Goal: Information Seeking & Learning: Learn about a topic

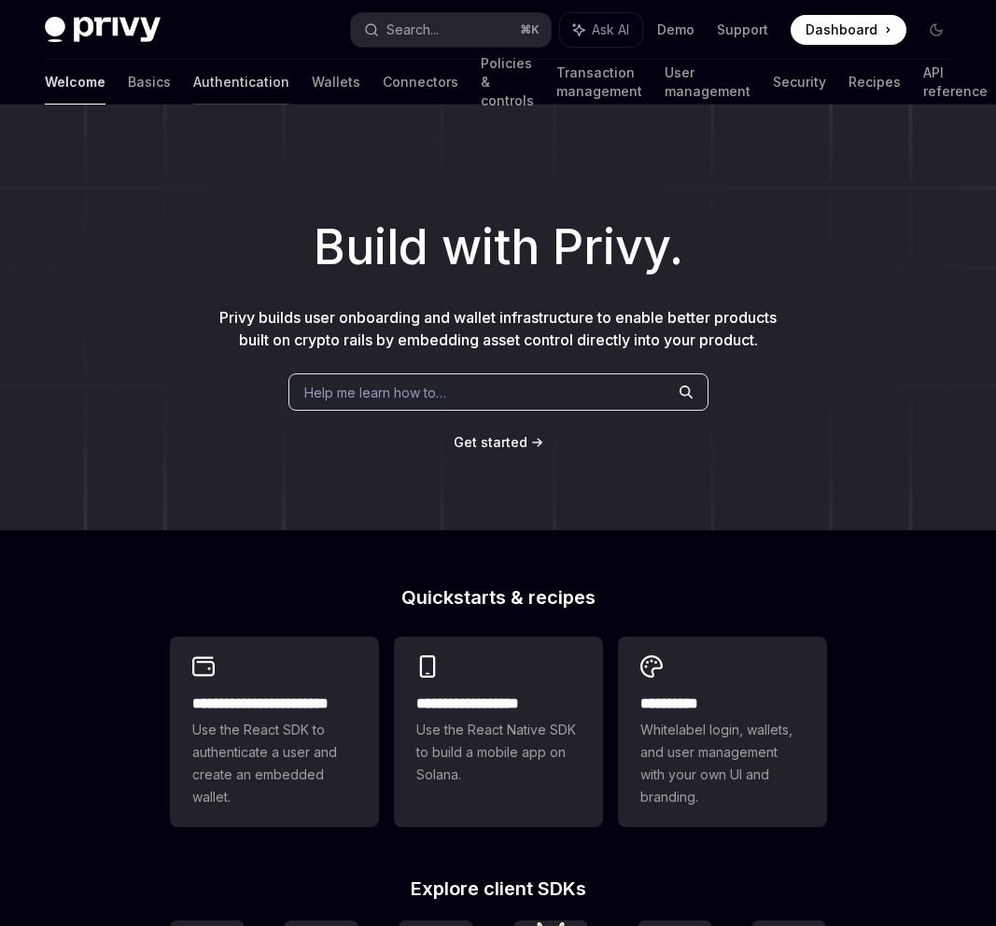
click at [193, 91] on link "Authentication" at bounding box center [241, 82] width 96 height 45
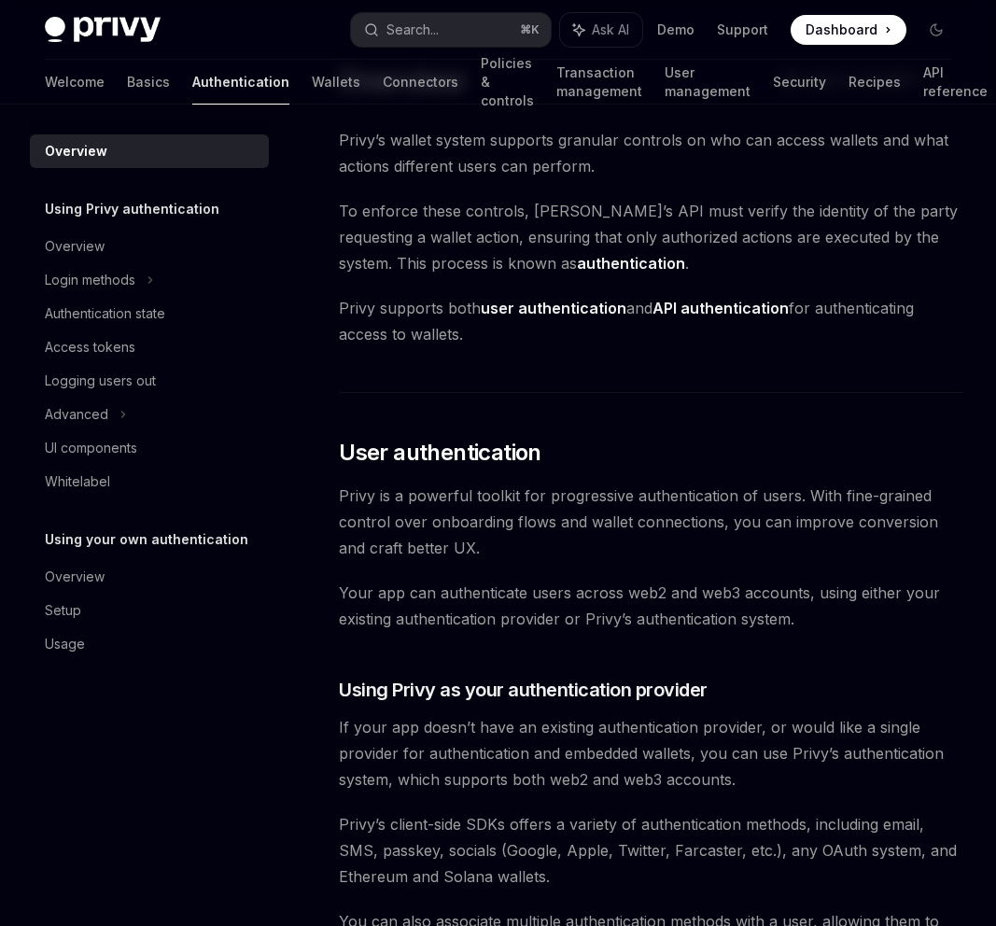
scroll to position [116, 0]
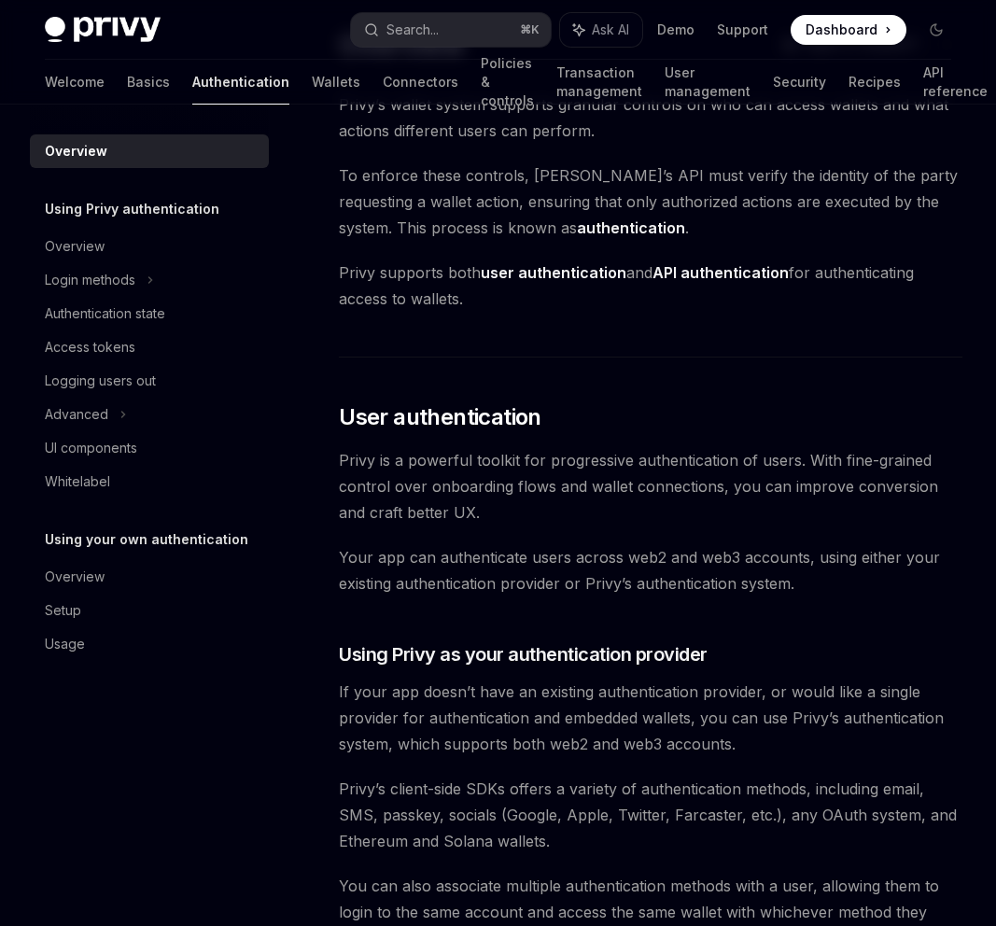
click at [132, 324] on div "Authentication state" at bounding box center [105, 314] width 120 height 22
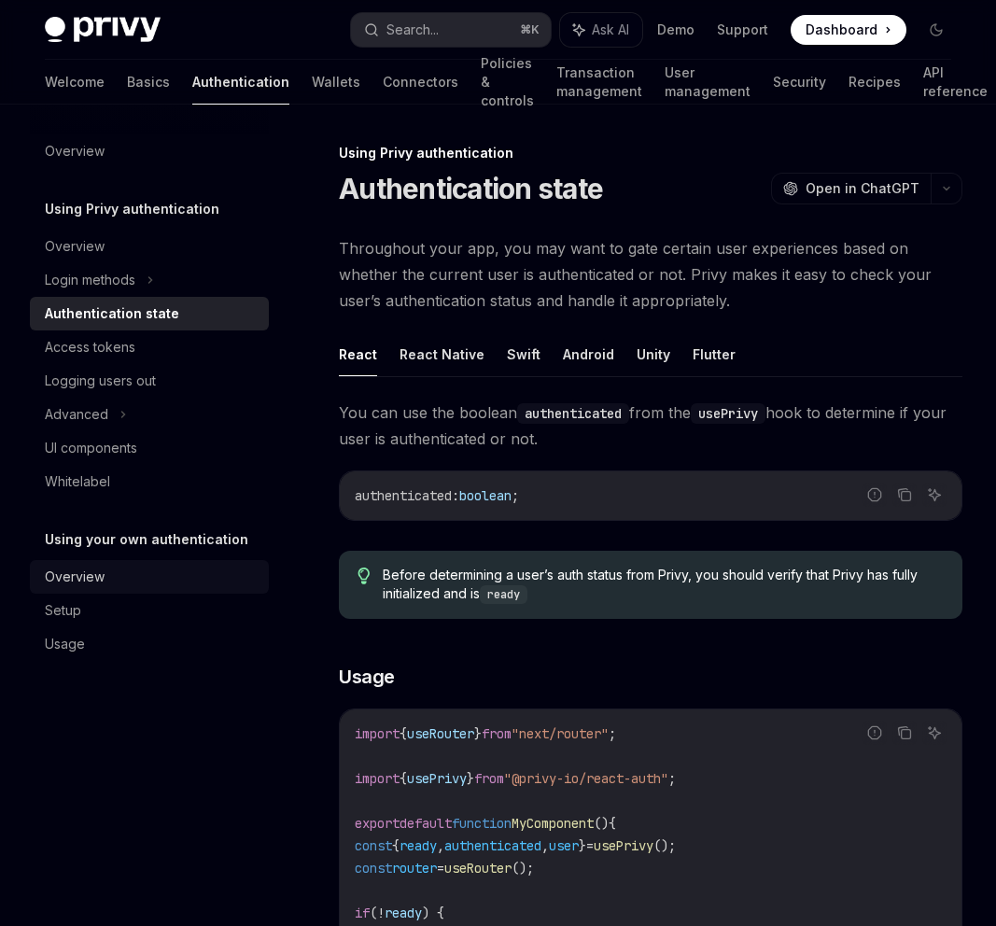
drag, startPoint x: 182, startPoint y: 91, endPoint x: 115, endPoint y: 570, distance: 483.7
click at [115, 570] on div "Overview" at bounding box center [151, 577] width 213 height 22
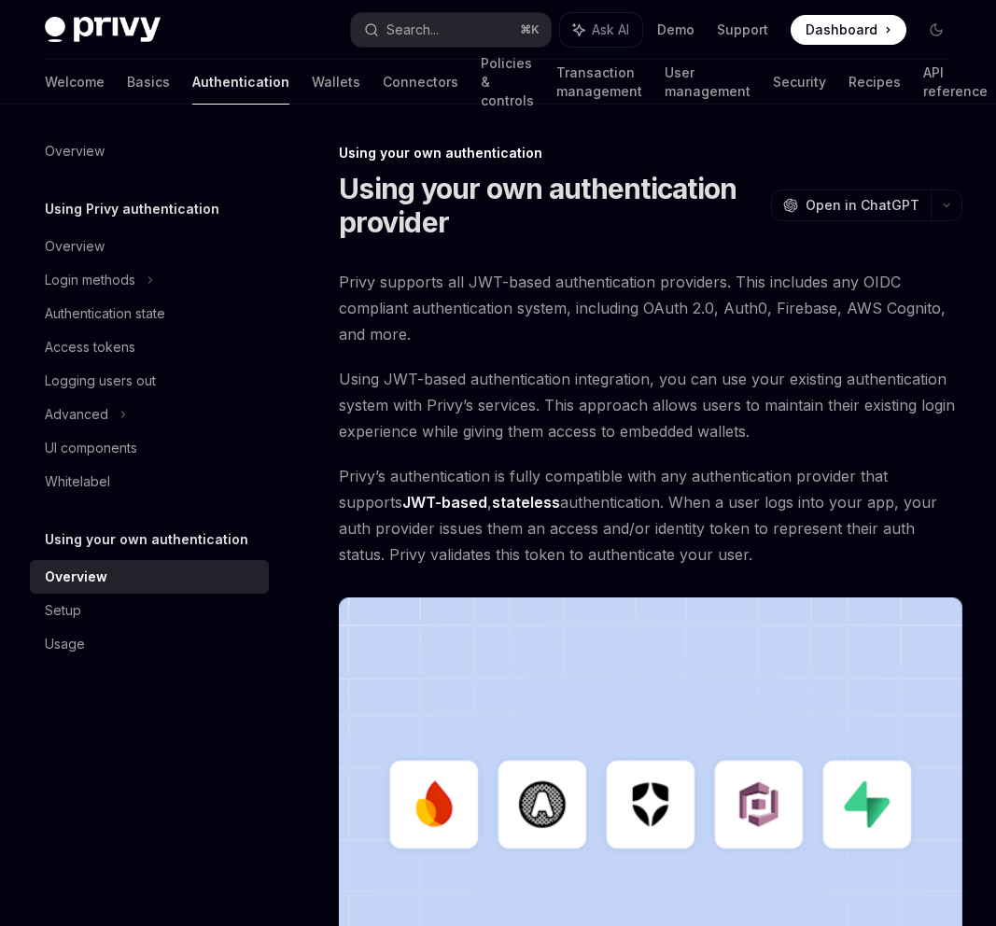
click at [119, 240] on div "Overview" at bounding box center [151, 246] width 213 height 22
type textarea "*"
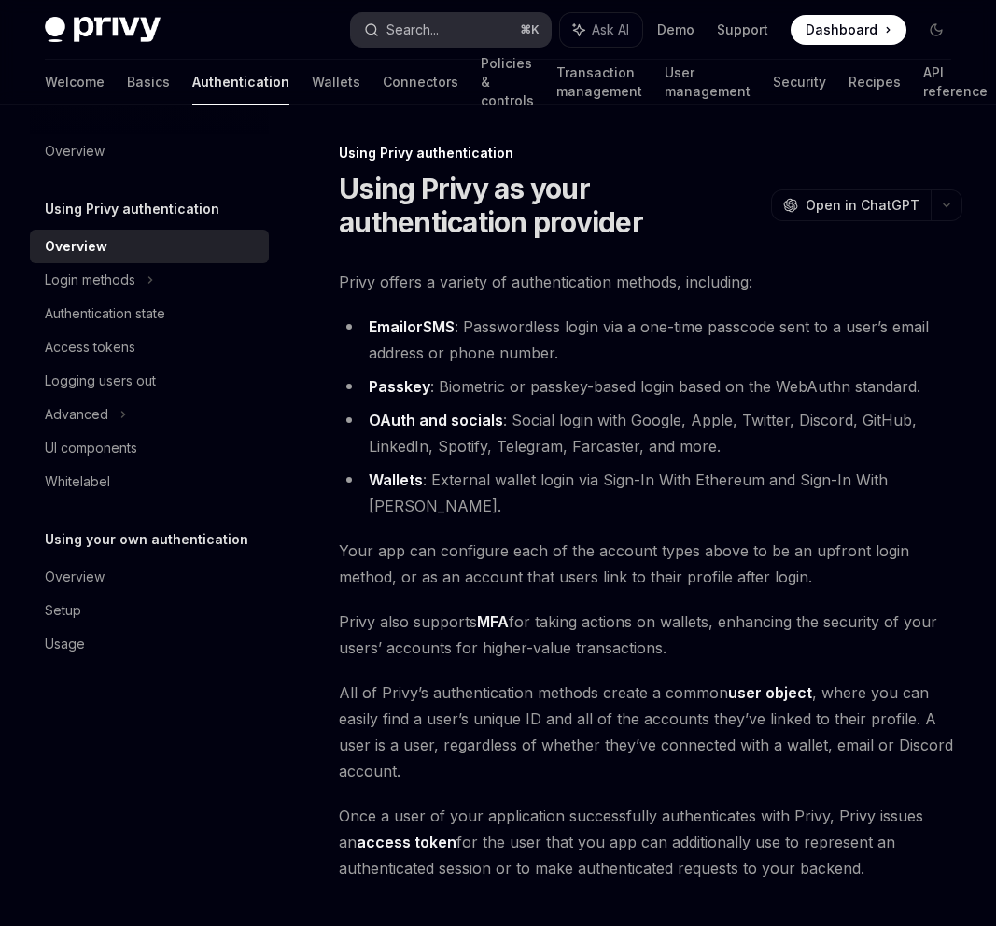
drag, startPoint x: 115, startPoint y: 570, endPoint x: 439, endPoint y: 34, distance: 626.3
click at [439, 34] on div "Search..." at bounding box center [413, 30] width 52 height 22
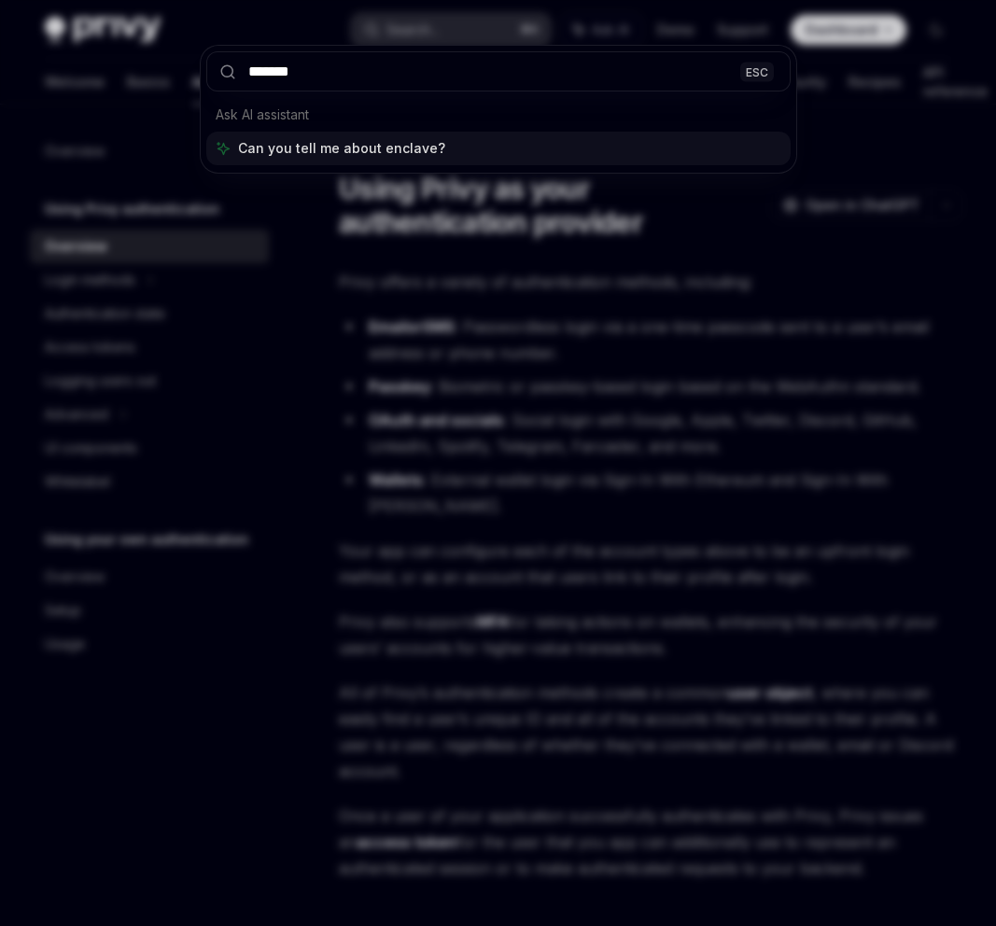
type input "********"
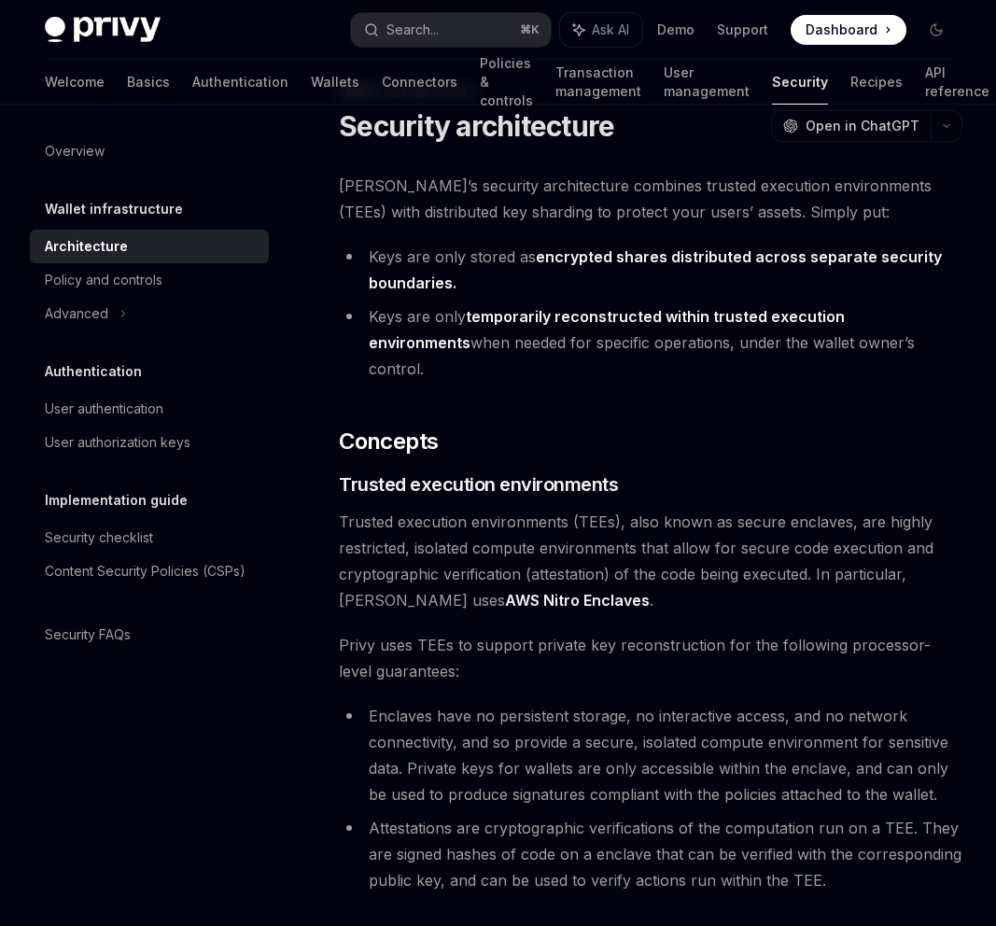
scroll to position [49, 0]
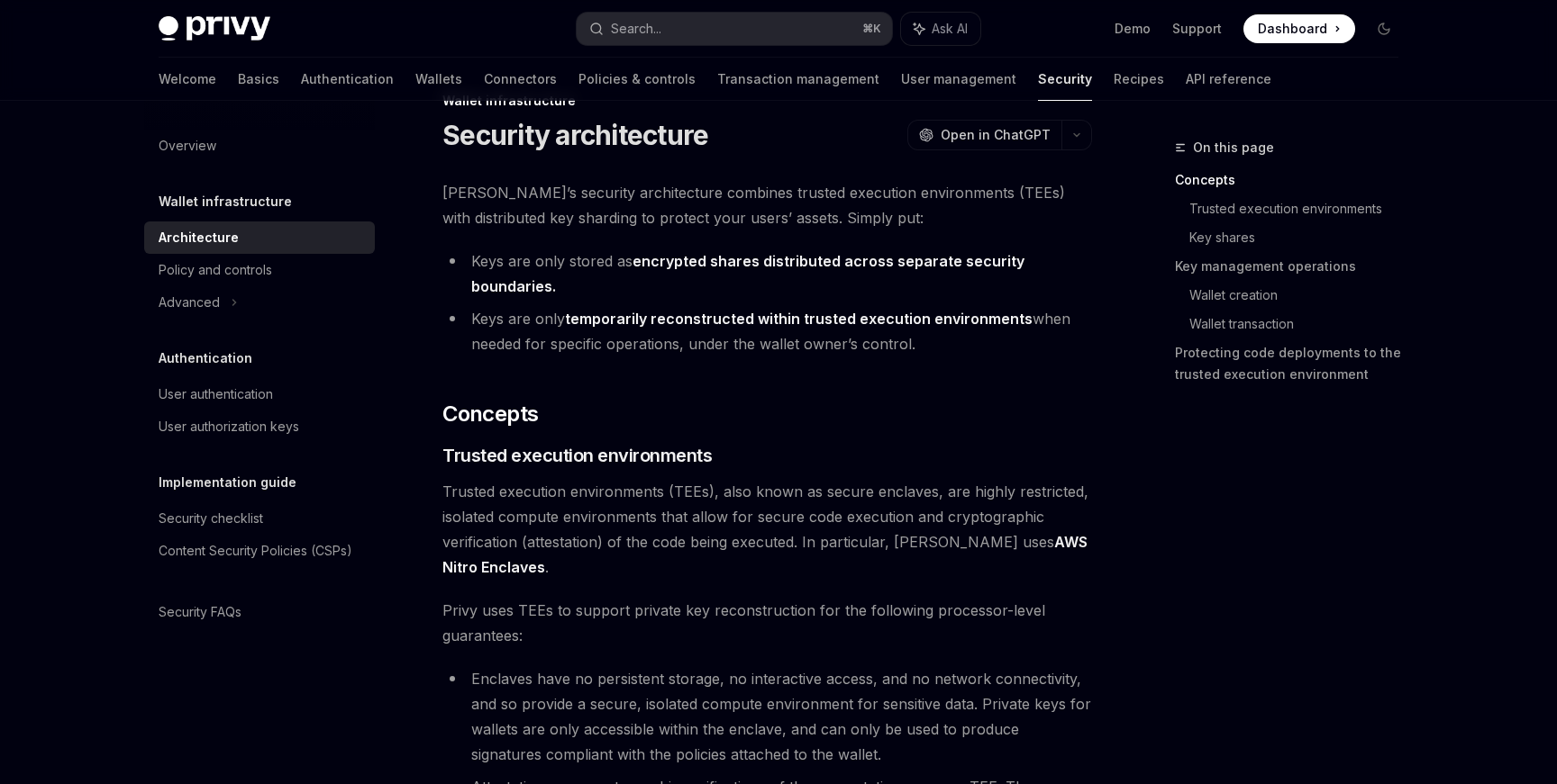
type textarea "*"
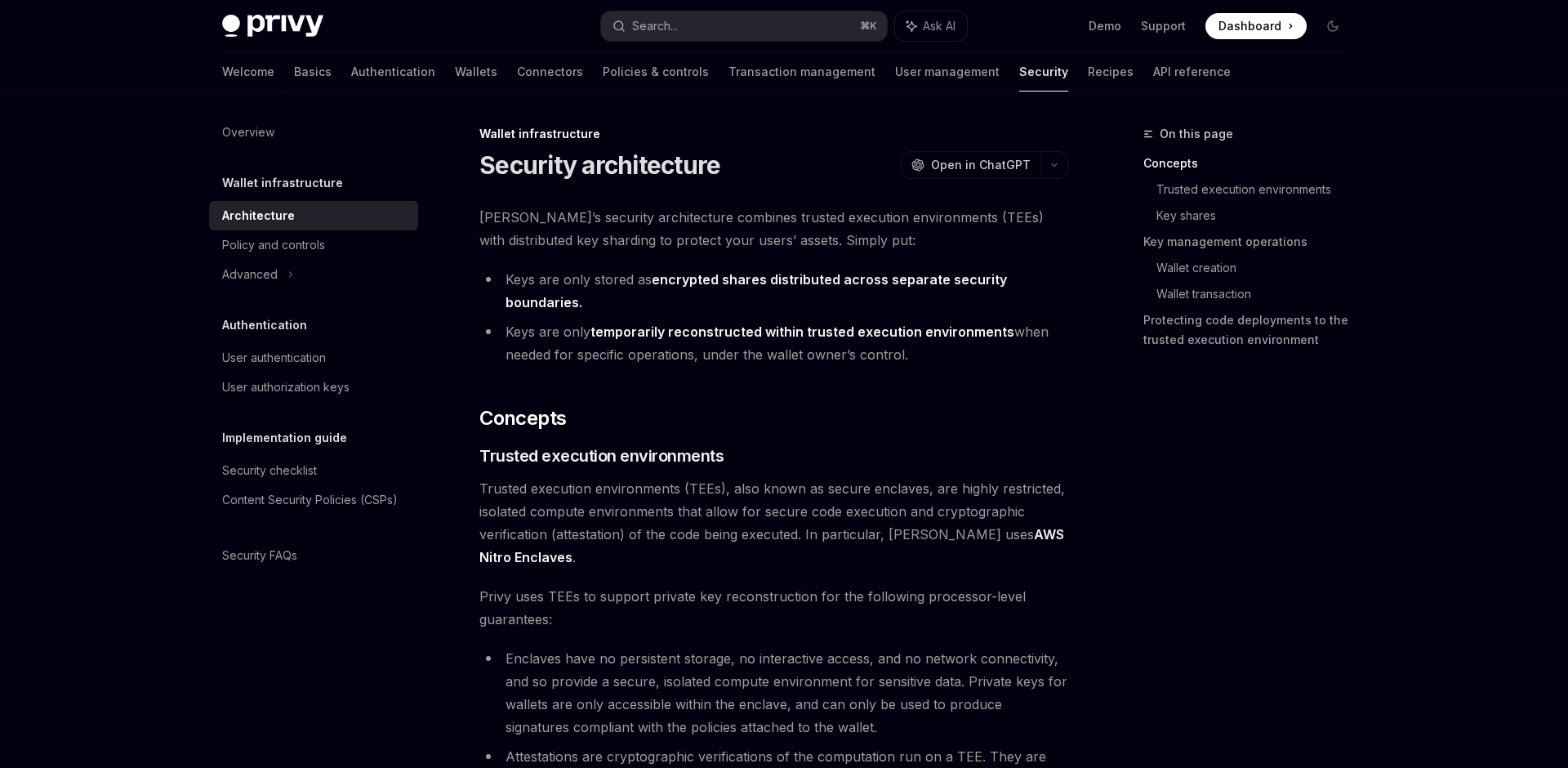
click at [596, 230] on span "[PERSON_NAME]’s security architecture combines trusted execution environments (…" at bounding box center [773, 228] width 589 height 45
click at [613, 213] on span "[PERSON_NAME]’s security architecture combines trusted execution environments (…" at bounding box center [773, 228] width 589 height 45
click at [931, 219] on span "[PERSON_NAME]’s security architecture combines trusted execution environments (…" at bounding box center [773, 228] width 589 height 45
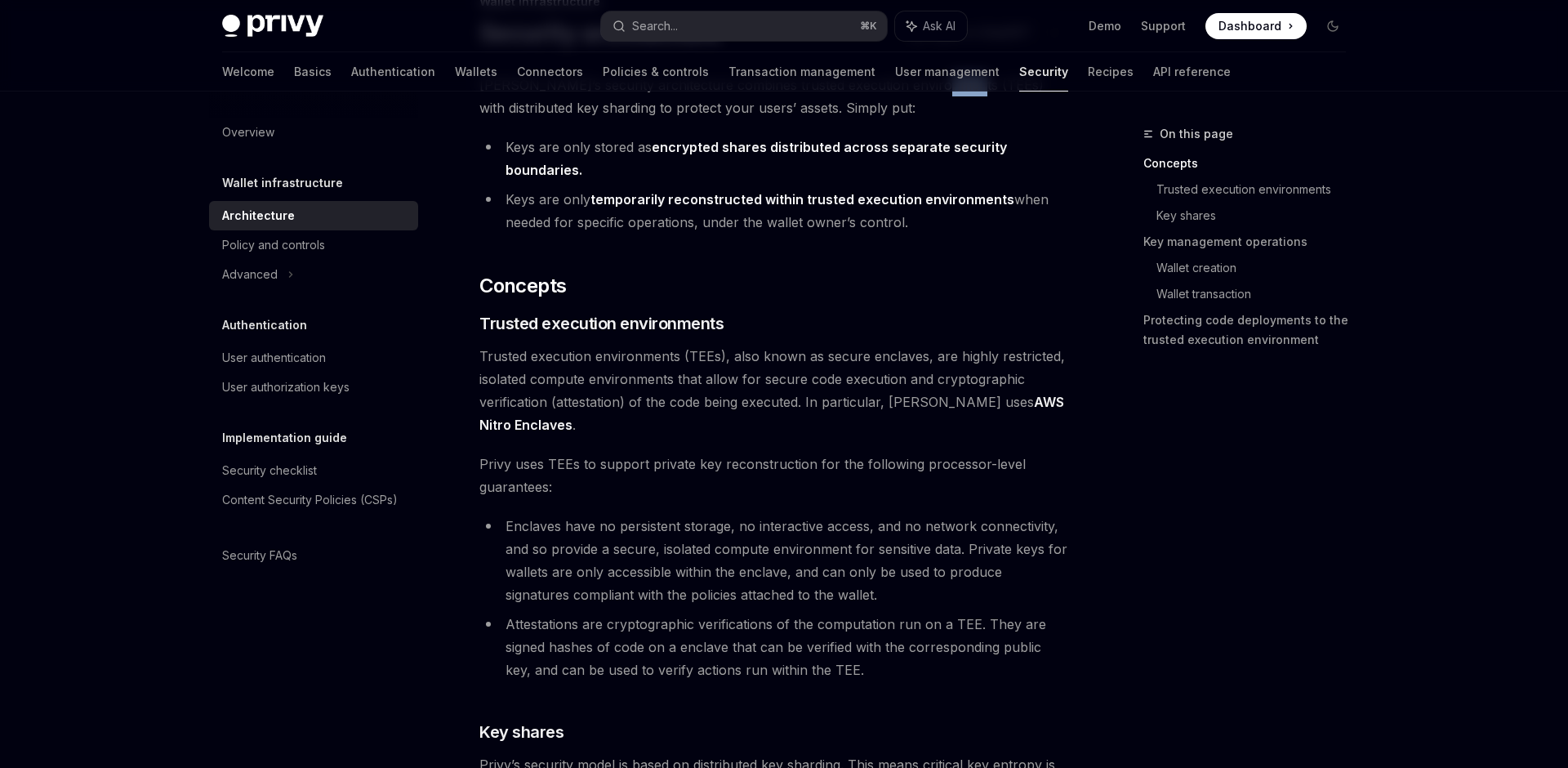
scroll to position [136, 0]
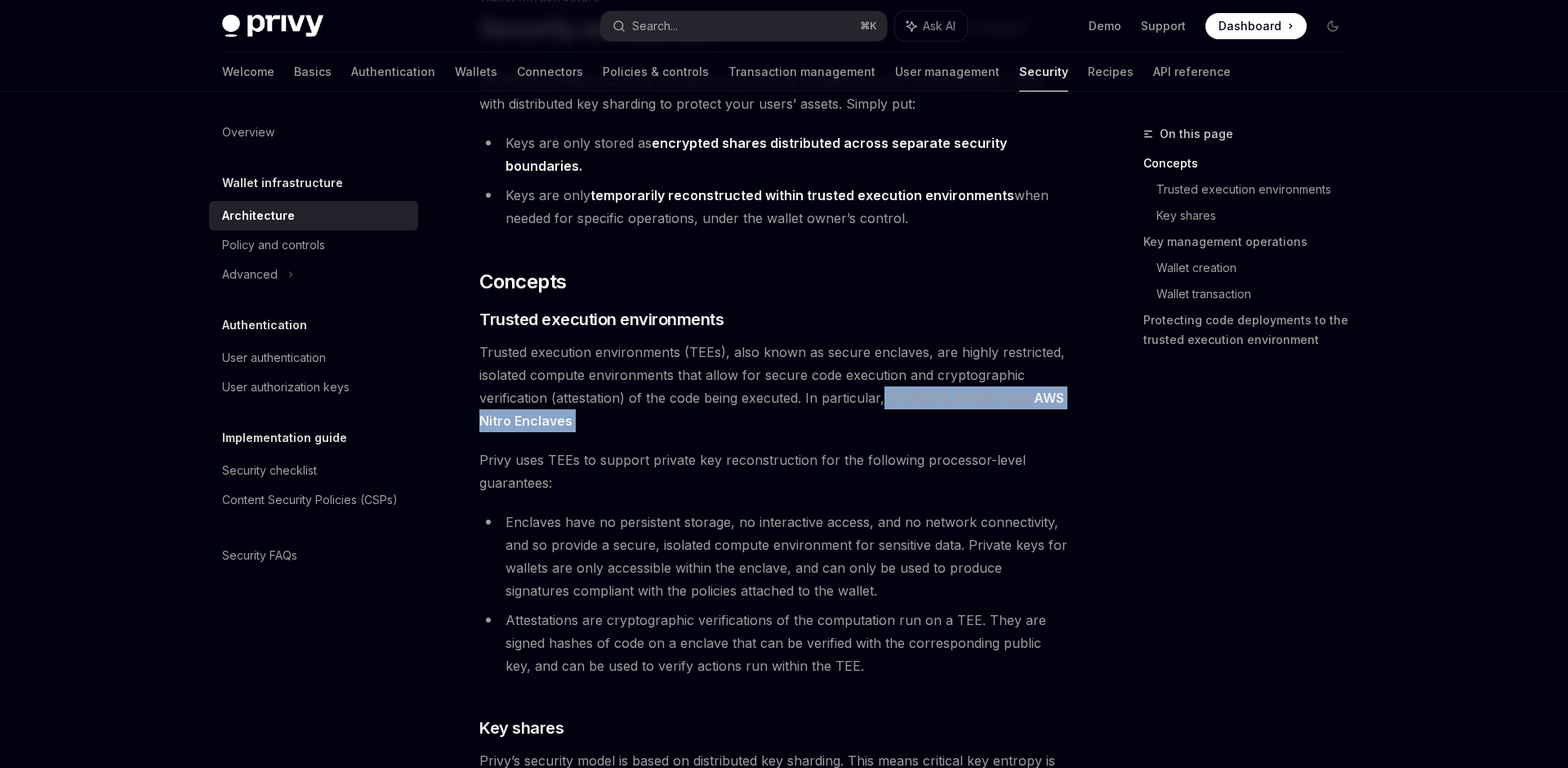
drag, startPoint x: 974, startPoint y: 422, endPoint x: 883, endPoint y: 406, distance: 92.4
click at [883, 406] on span "Trusted execution environments (TEEs), also known as secure enclaves, are highl…" at bounding box center [773, 386] width 589 height 92
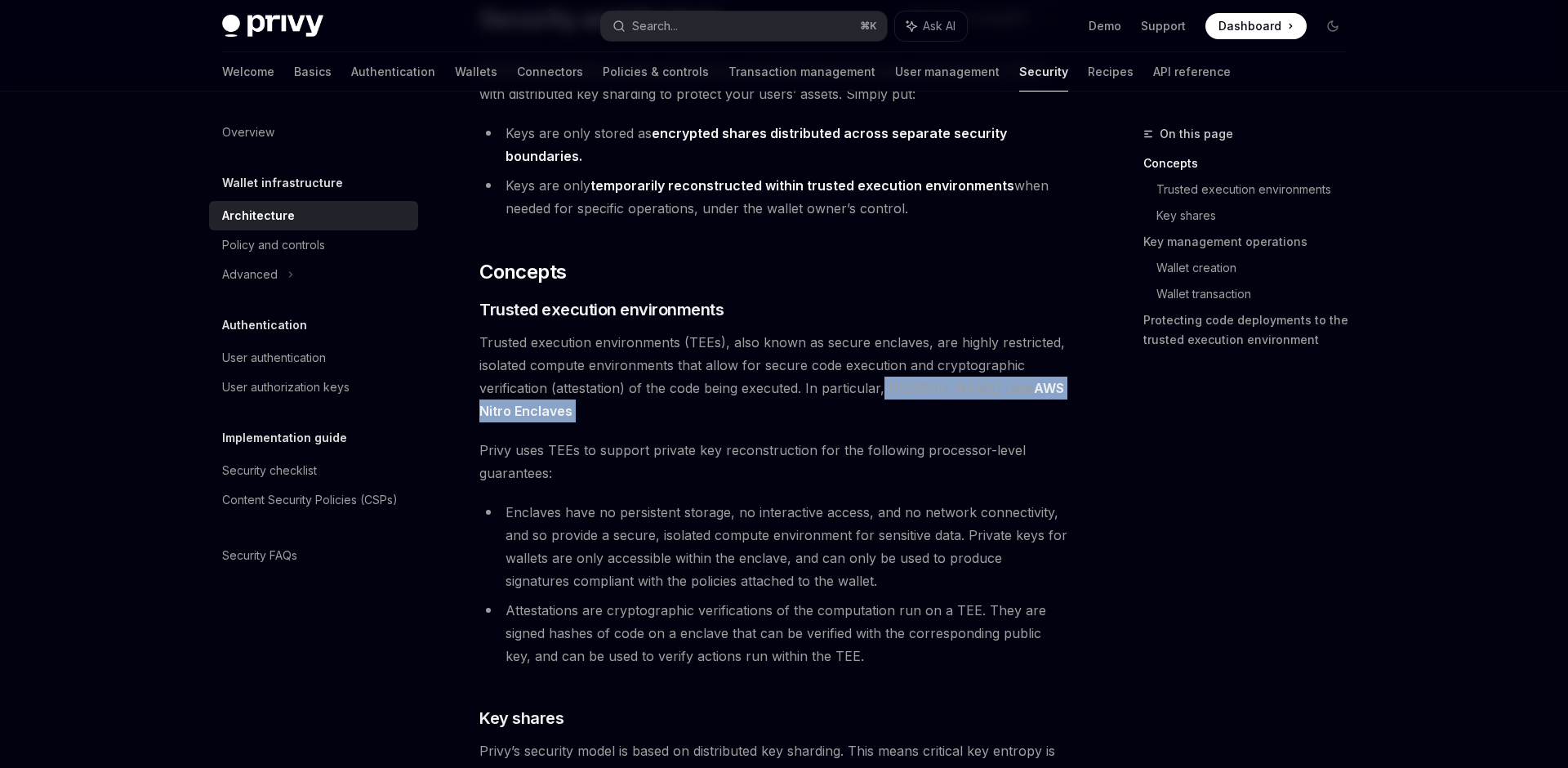
scroll to position [0, 0]
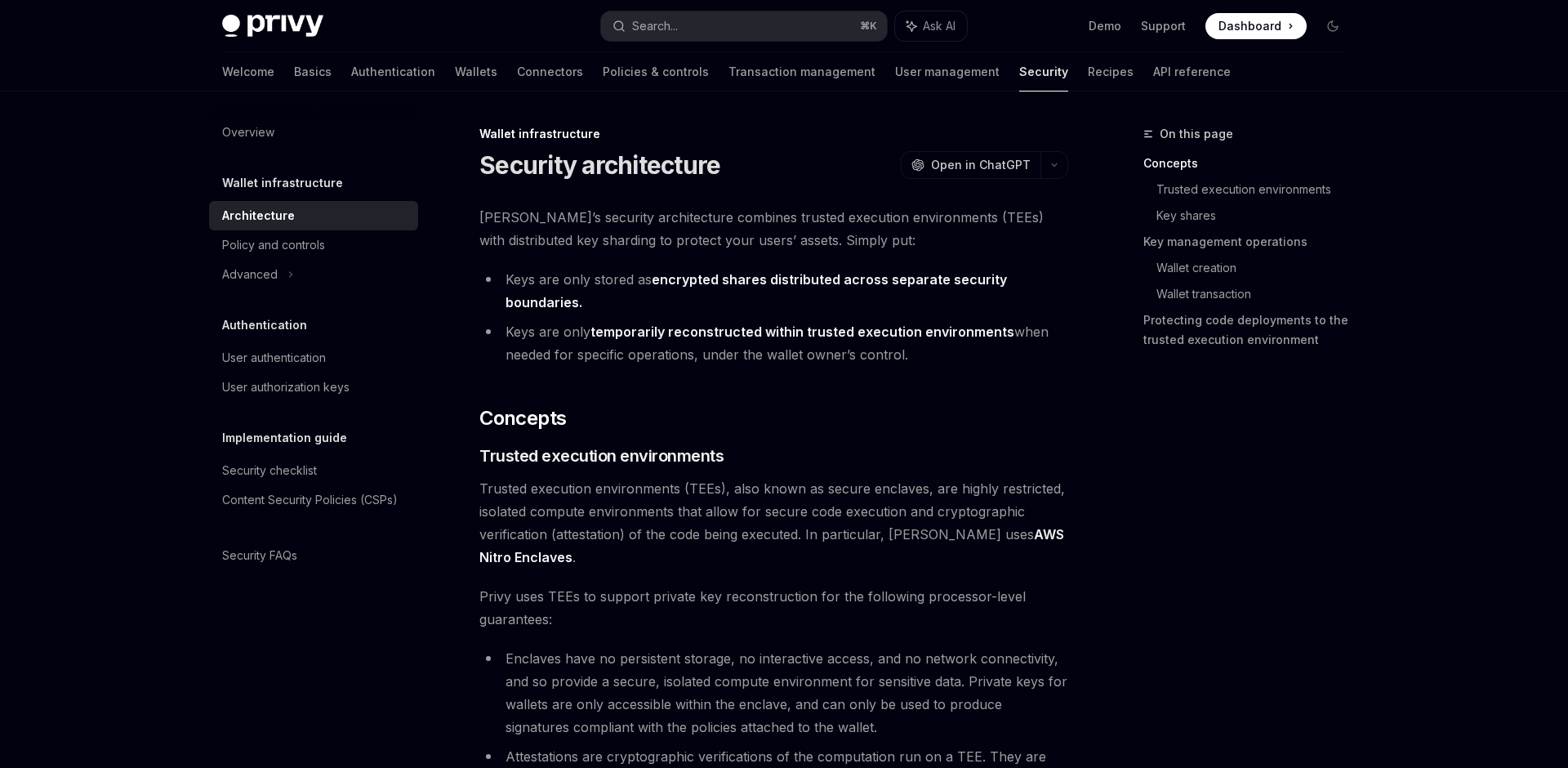
click at [812, 308] on li "Keys are only stored as encrypted shares distributed across separate security b…" at bounding box center [773, 290] width 589 height 45
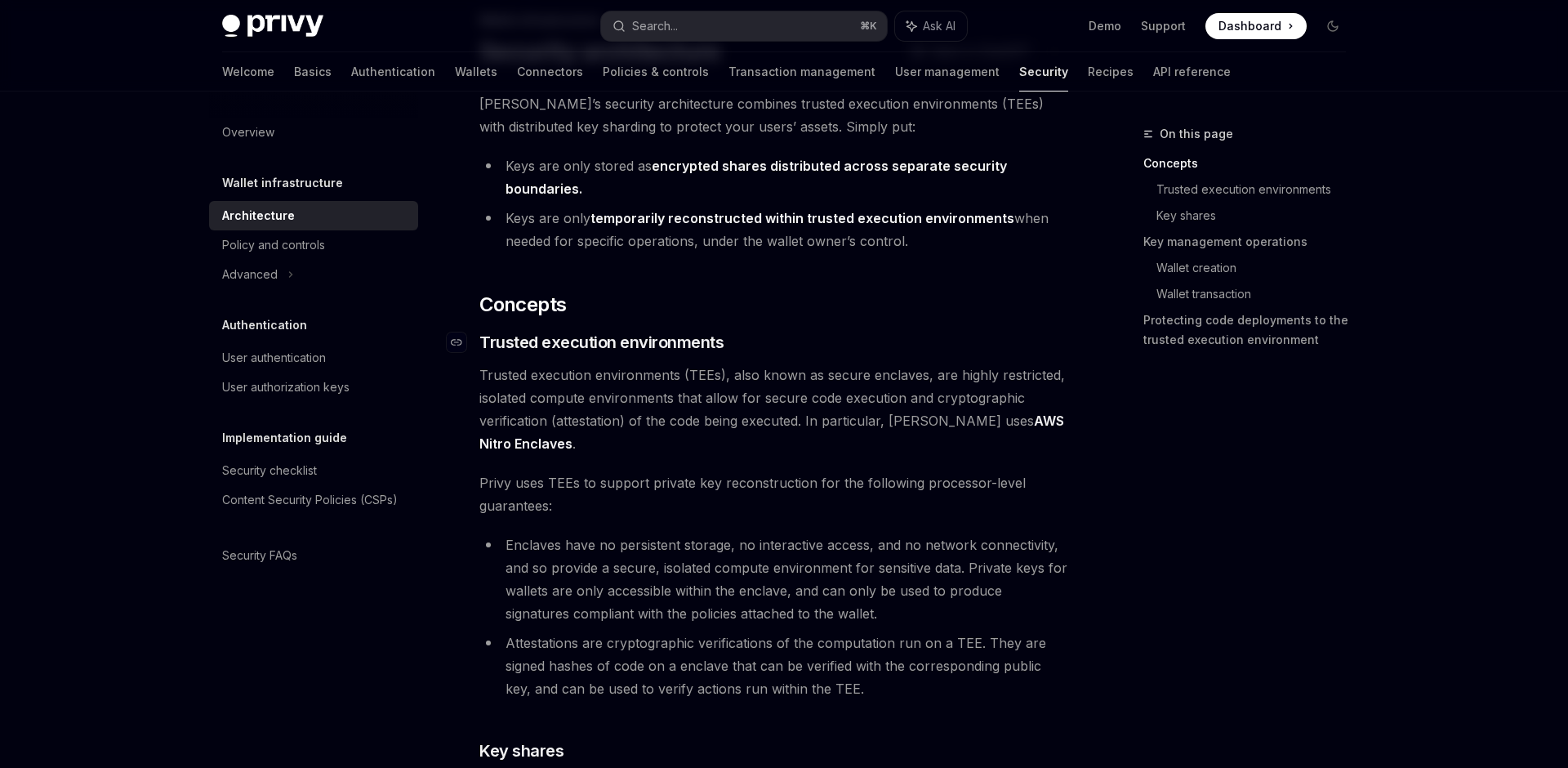
scroll to position [125, 0]
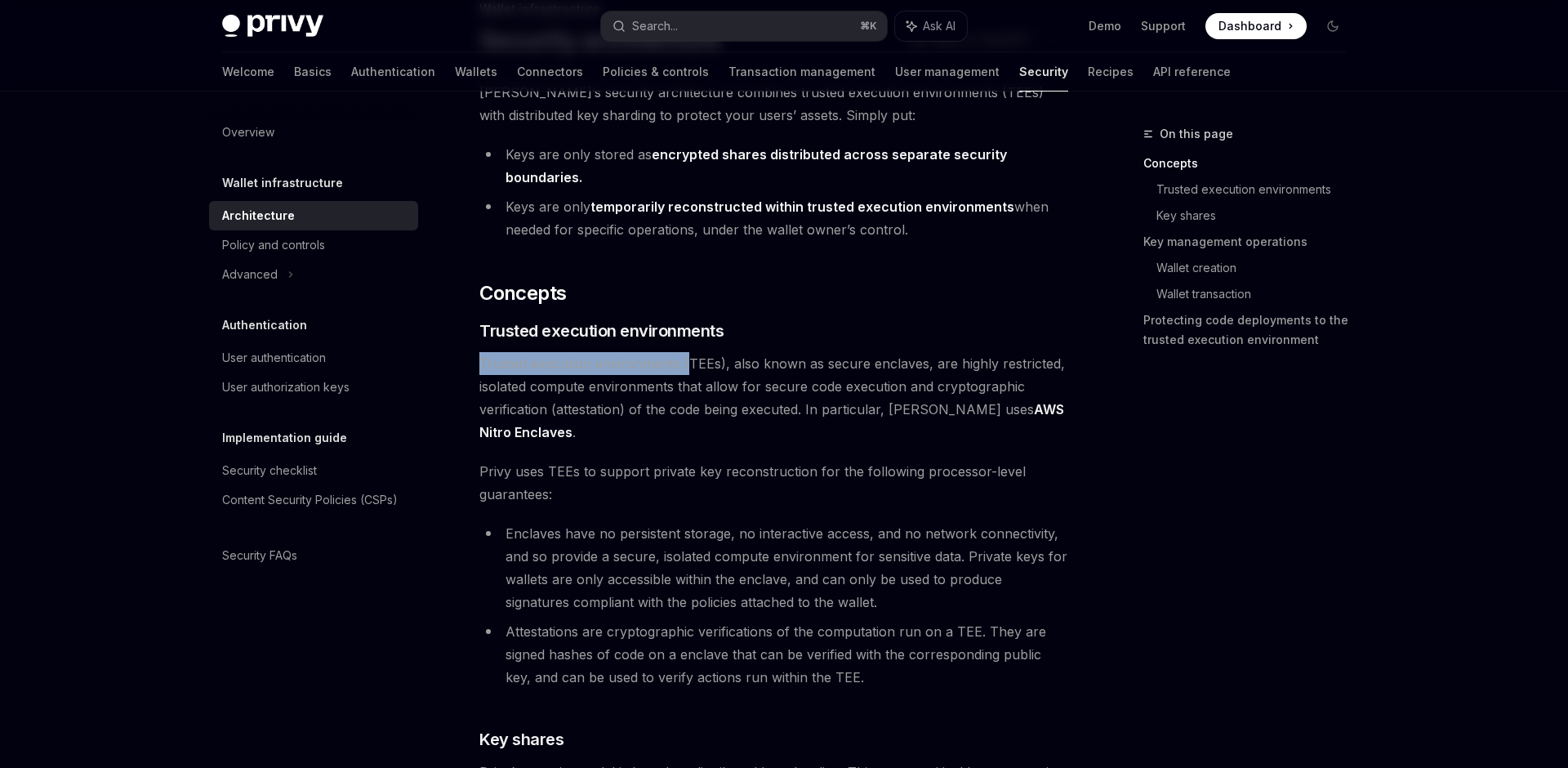
drag, startPoint x: 466, startPoint y: 358, endPoint x: 685, endPoint y: 358, distance: 219.0
click at [498, 435] on link "AWS Nitro Enclaves" at bounding box center [771, 422] width 585 height 40
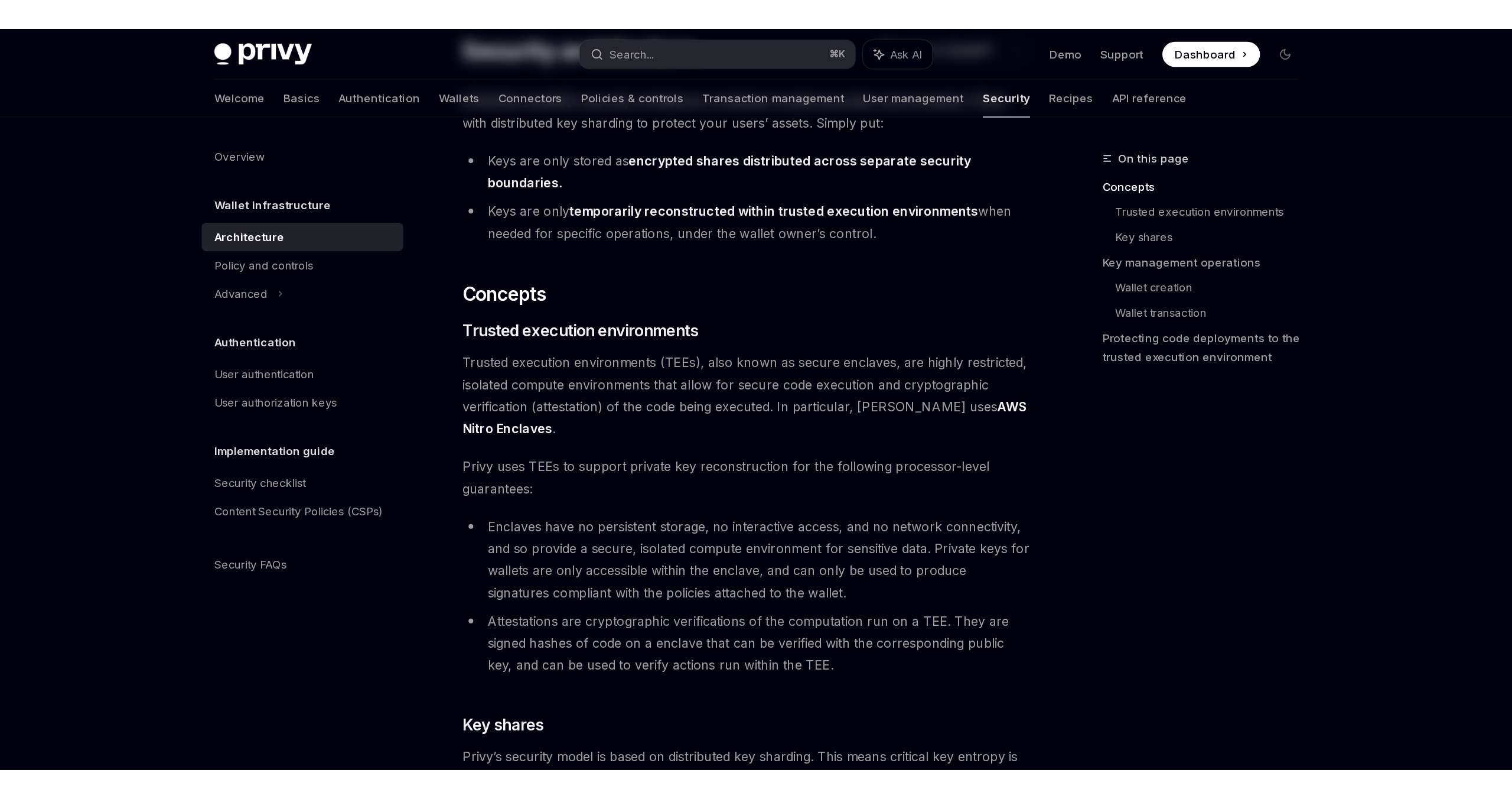
scroll to position [0, 0]
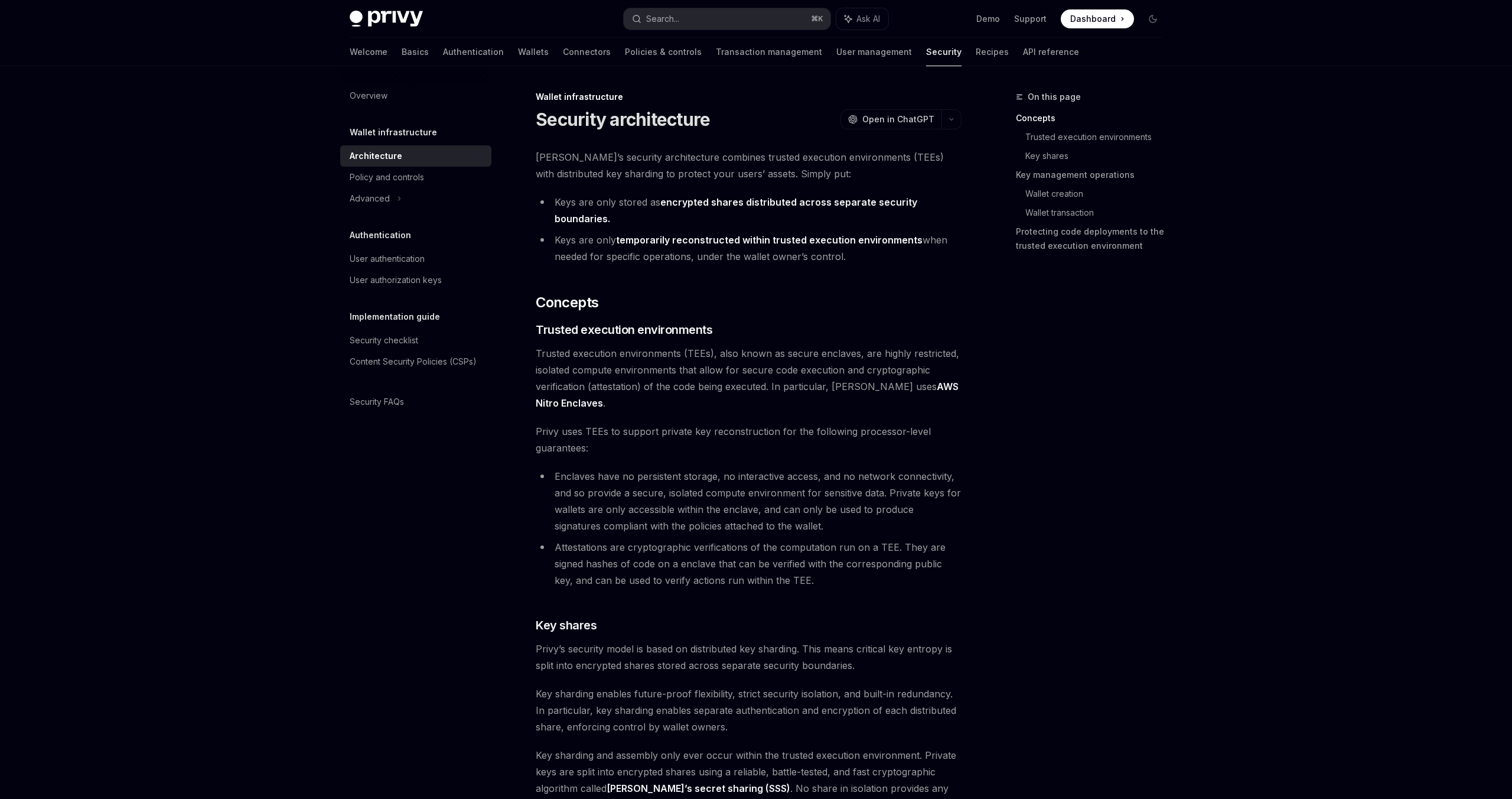
type textarea "*"
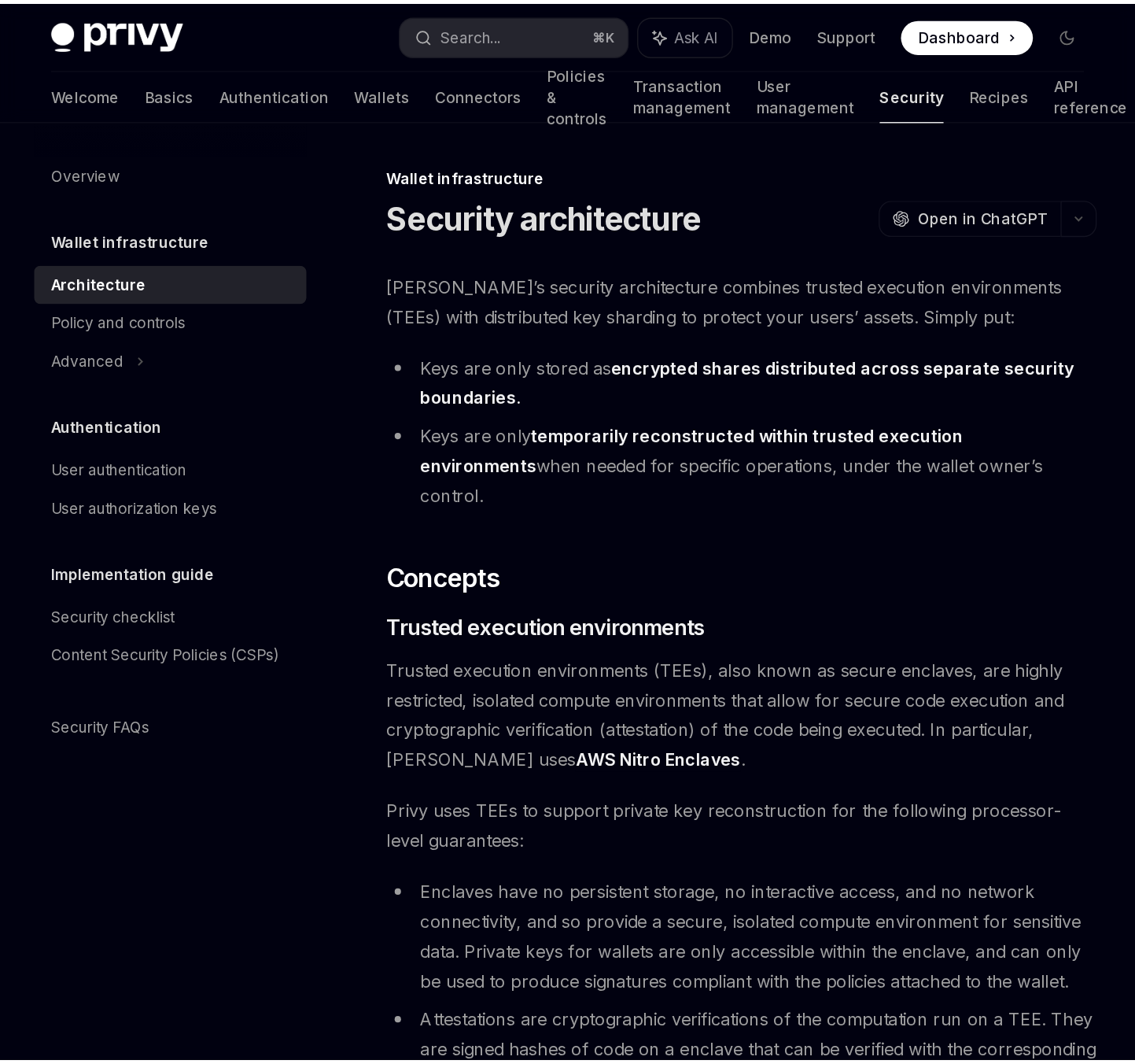
scroll to position [41, 0]
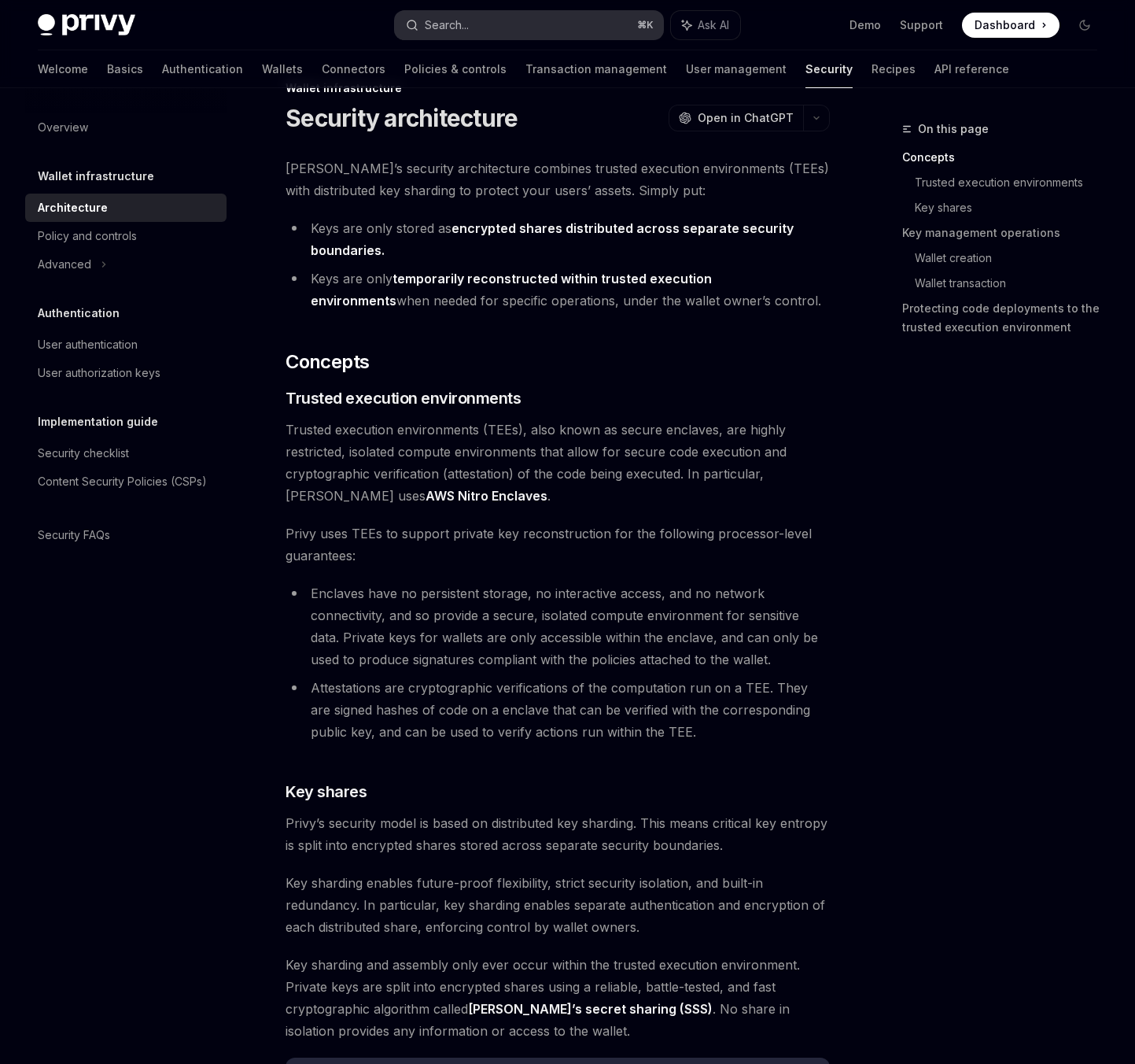
type textarea "*"
click at [358, 99] on div "Wallet infrastructure Security architecture OpenAI Open in ChatGPT" at bounding box center [558, 106] width 544 height 52
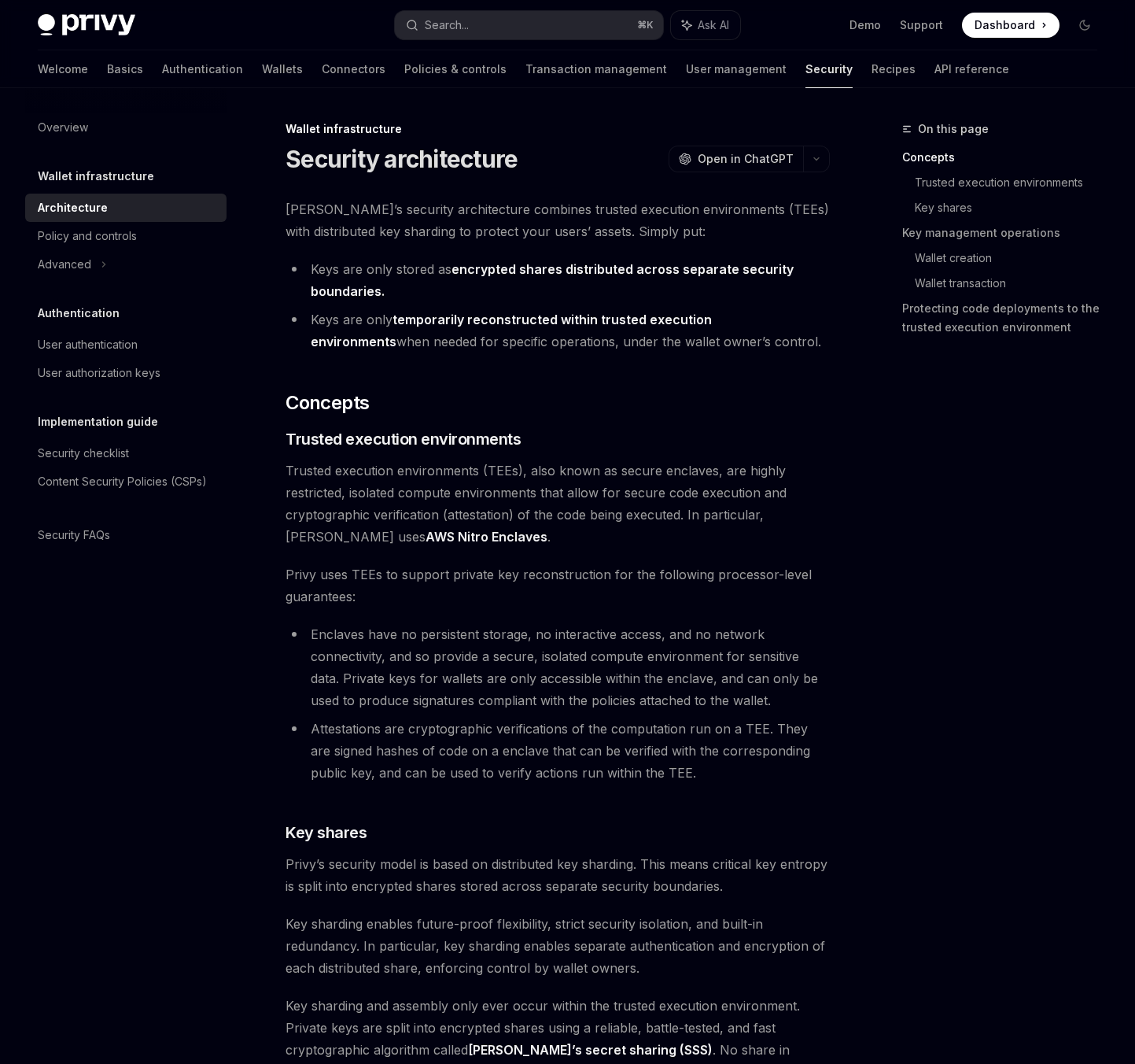
scroll to position [41, 0]
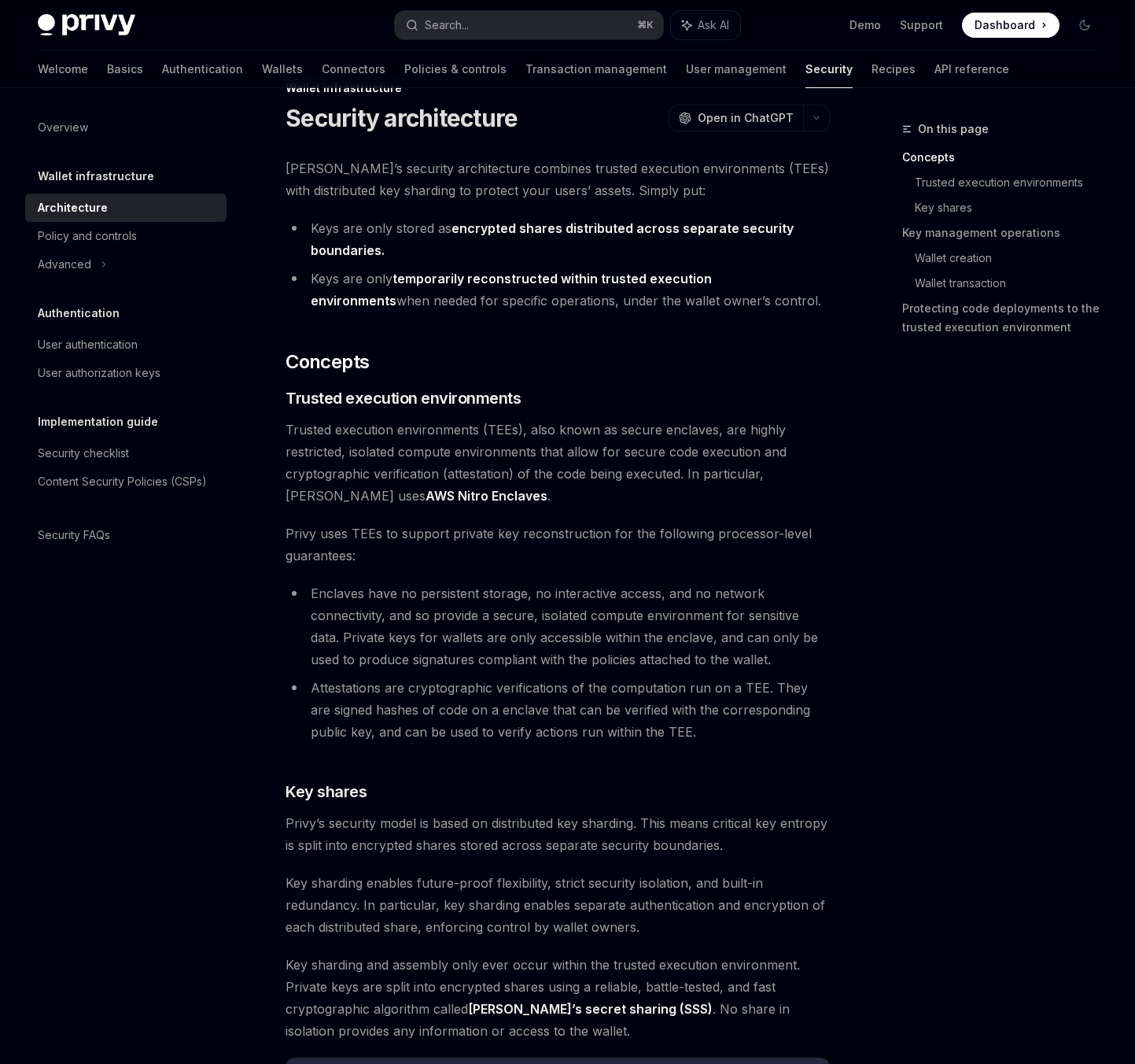
click at [113, 29] on img at bounding box center [87, 25] width 98 height 22
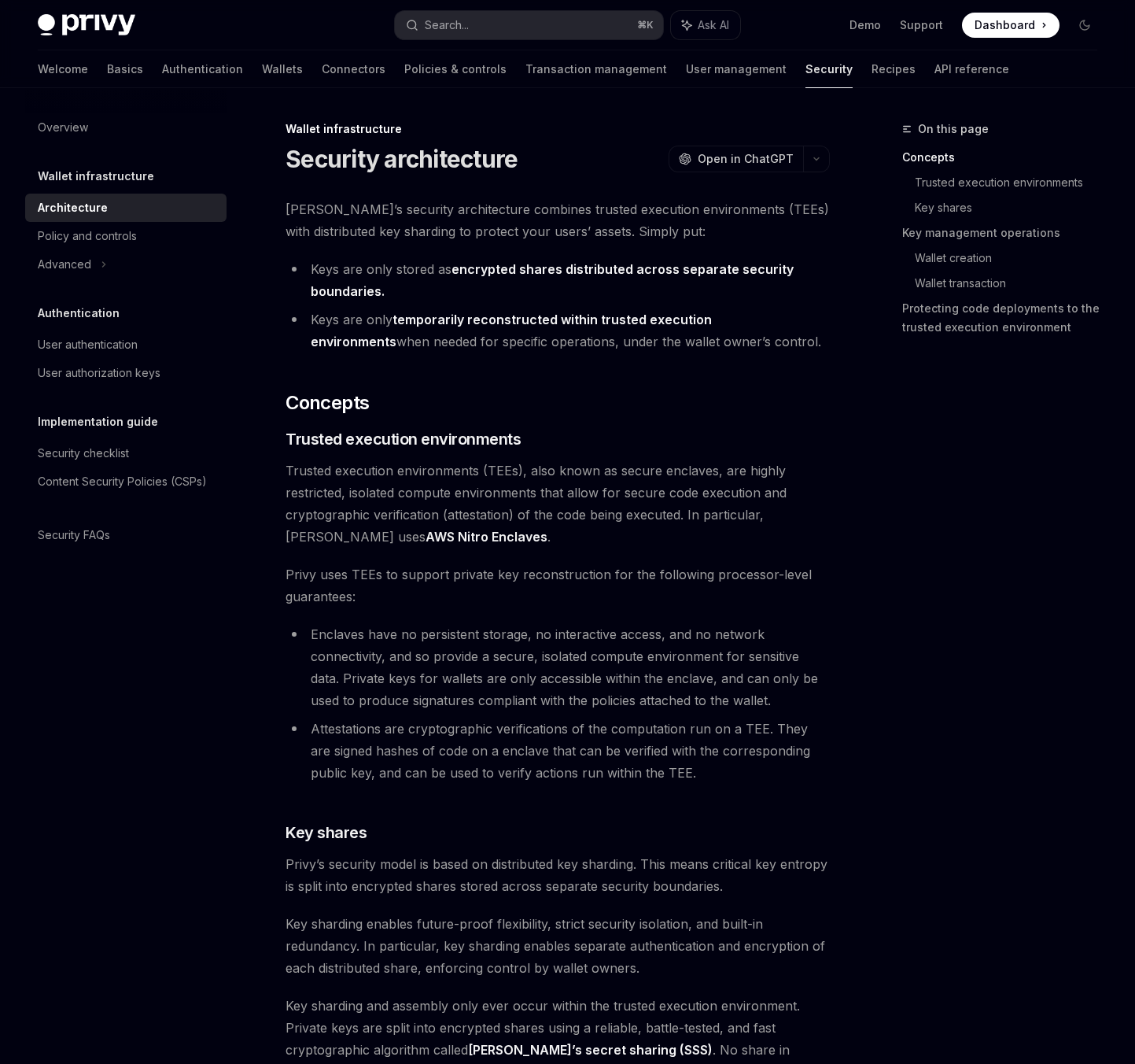
click at [123, 202] on div "Architecture" at bounding box center [127, 207] width 179 height 19
type textarea "*"
